Goal: Find specific page/section: Find specific page/section

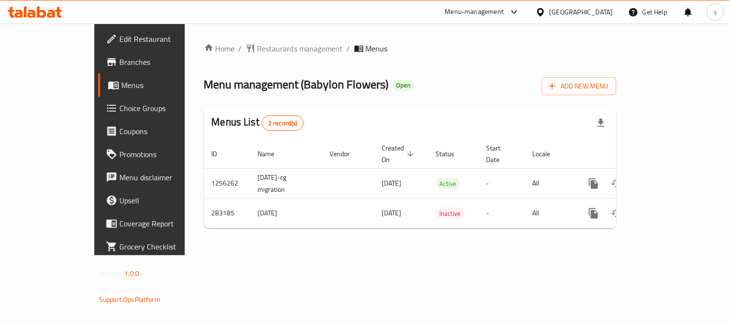
click at [598, 11] on div "[GEOGRAPHIC_DATA]" at bounding box center [580, 12] width 63 height 11
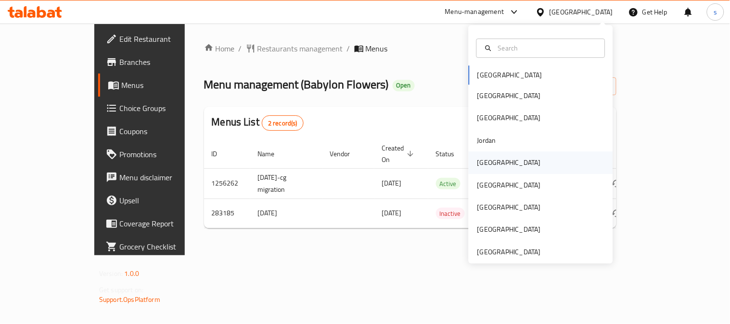
click at [477, 165] on div "[GEOGRAPHIC_DATA]" at bounding box center [508, 162] width 63 height 11
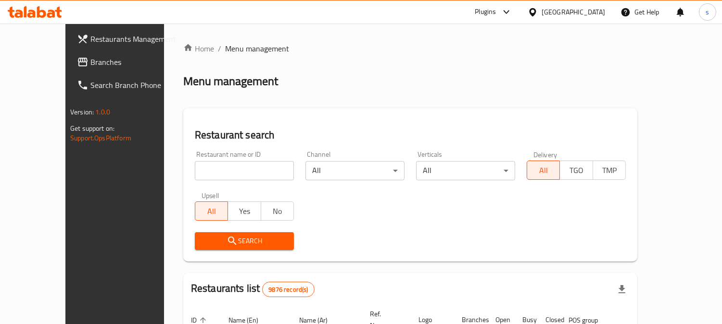
click at [90, 64] on span "Branches" at bounding box center [134, 62] width 88 height 12
